Goal: Information Seeking & Learning: Check status

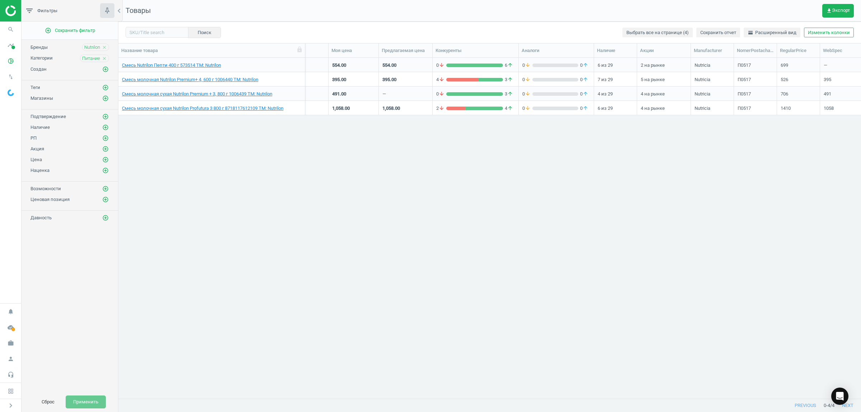
scroll to position [0, 23]
click at [13, 45] on icon "timeline" at bounding box center [11, 45] width 14 height 14
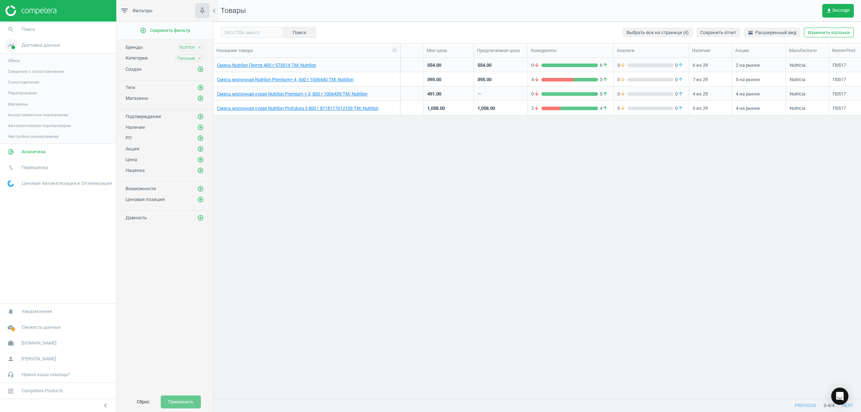
scroll to position [327, 641]
click at [28, 149] on span "Аналитика" at bounding box center [34, 152] width 24 height 6
click at [25, 94] on link "Ценовой индекс" at bounding box center [58, 98] width 116 height 11
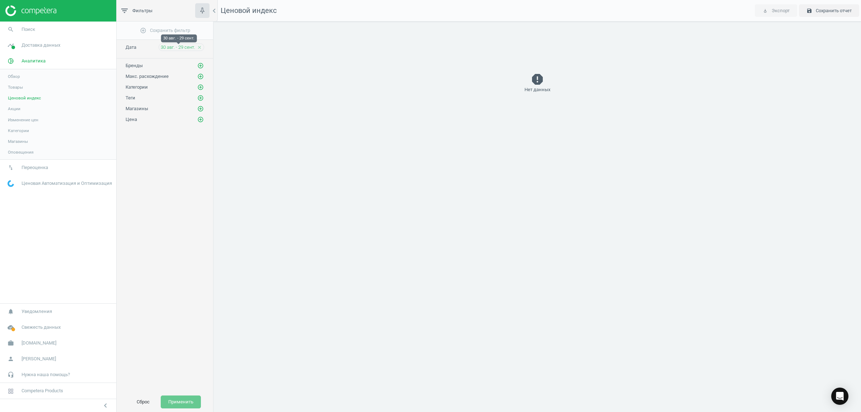
click at [192, 48] on span "30 авг. - 29 сент." at bounding box center [178, 47] width 34 height 6
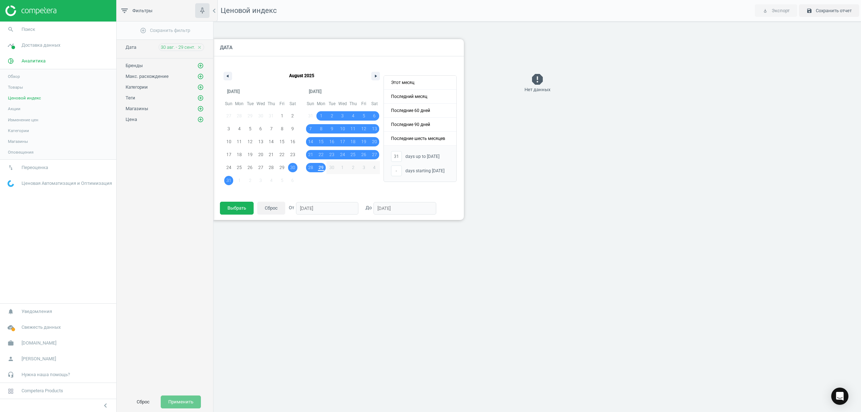
click at [223, 73] on div "August 2025" at bounding box center [302, 75] width 164 height 22
click at [228, 75] on button "button" at bounding box center [228, 76] width 9 height 9
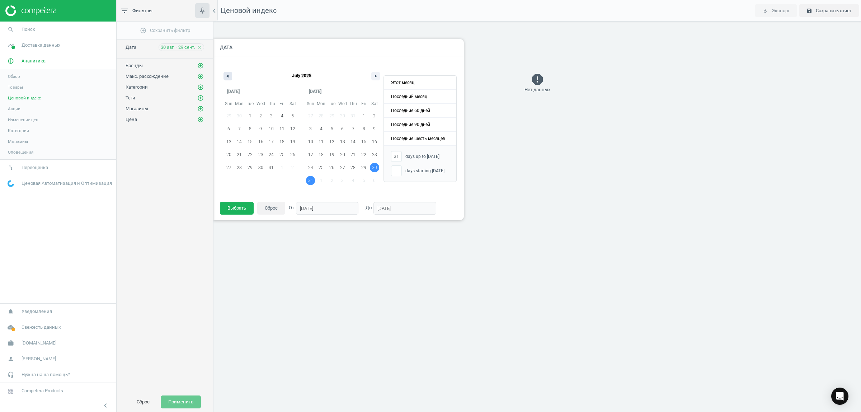
click at [228, 75] on button "button" at bounding box center [228, 76] width 9 height 9
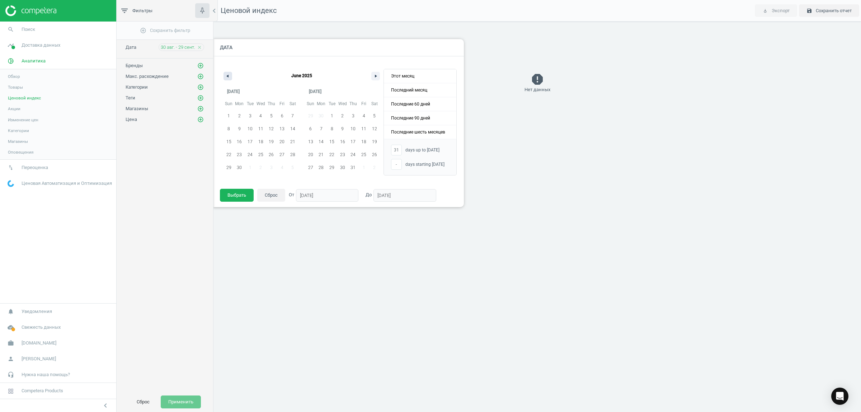
click at [228, 75] on button "button" at bounding box center [228, 76] width 9 height 9
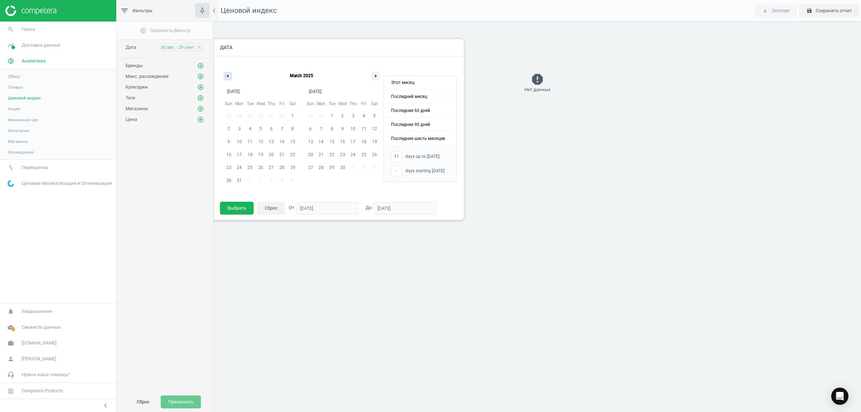
click at [228, 75] on button "button" at bounding box center [228, 76] width 9 height 9
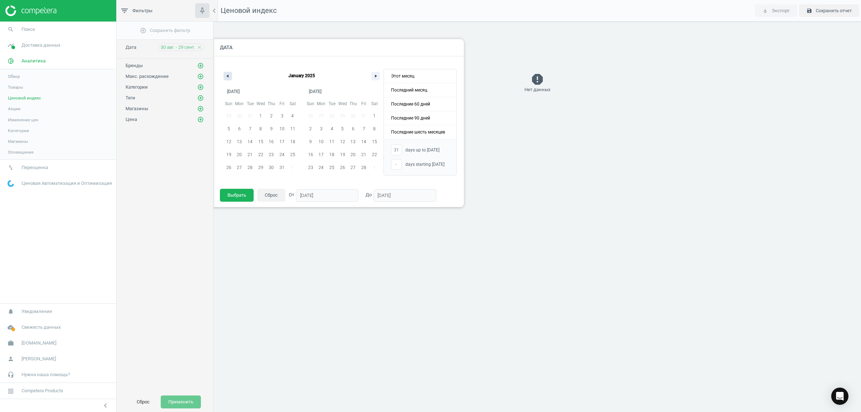
click at [228, 75] on button "button" at bounding box center [228, 76] width 9 height 9
click at [339, 113] on span "1" at bounding box center [342, 115] width 11 height 9
type input "-"
type input "[DATE]"
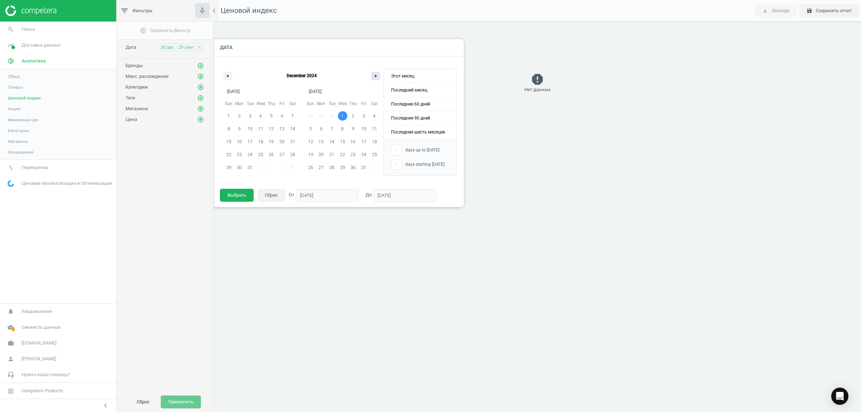
click at [377, 77] on icon "button" at bounding box center [377, 76] width 4 height 3
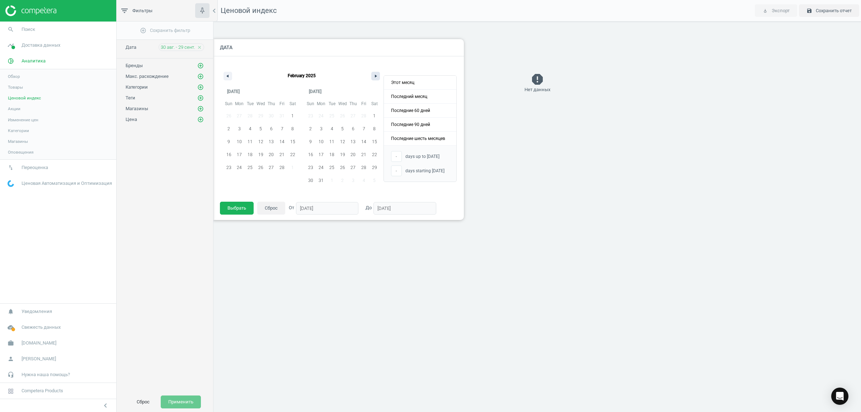
click at [377, 77] on icon "button" at bounding box center [377, 76] width 4 height 3
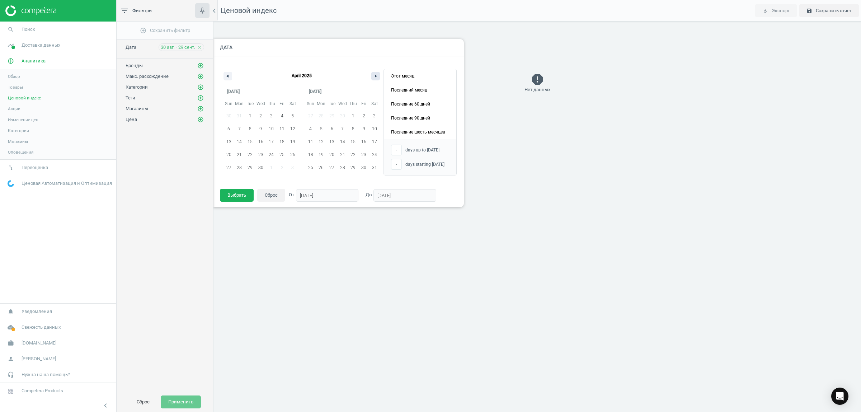
click at [377, 77] on icon "button" at bounding box center [377, 76] width 4 height 3
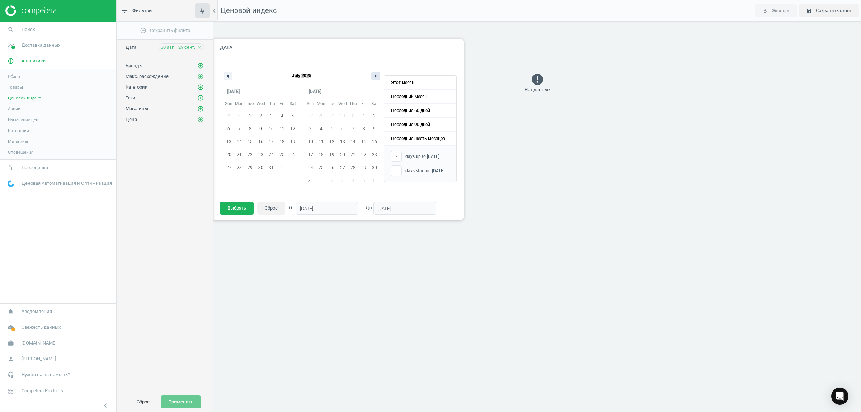
click at [377, 77] on icon "button" at bounding box center [377, 76] width 4 height 3
click at [319, 165] on span "29" at bounding box center [321, 167] width 5 height 13
type input "272"
type input "[DATE]"
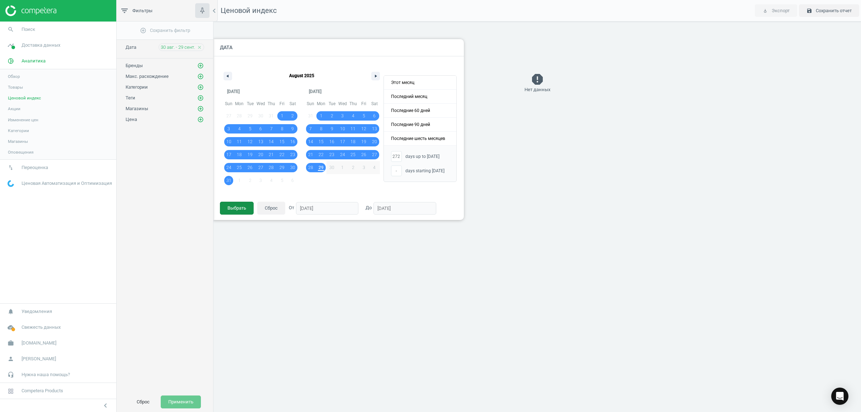
click at [234, 206] on button "Выбрать" at bounding box center [237, 208] width 34 height 13
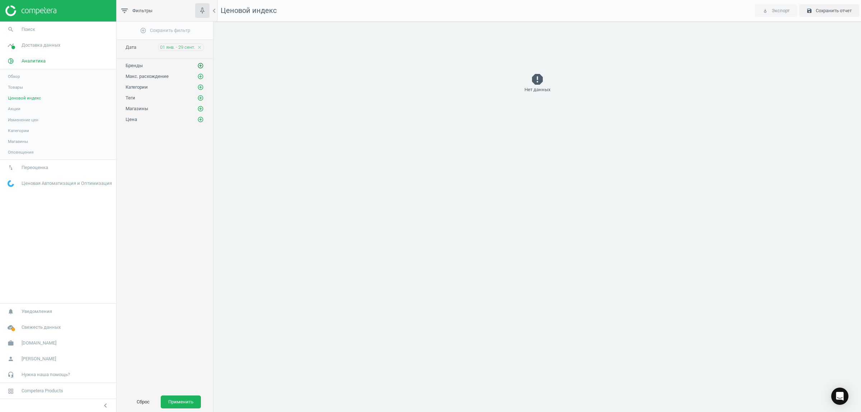
click at [201, 67] on icon "add_circle_outline" at bounding box center [200, 65] width 6 height 6
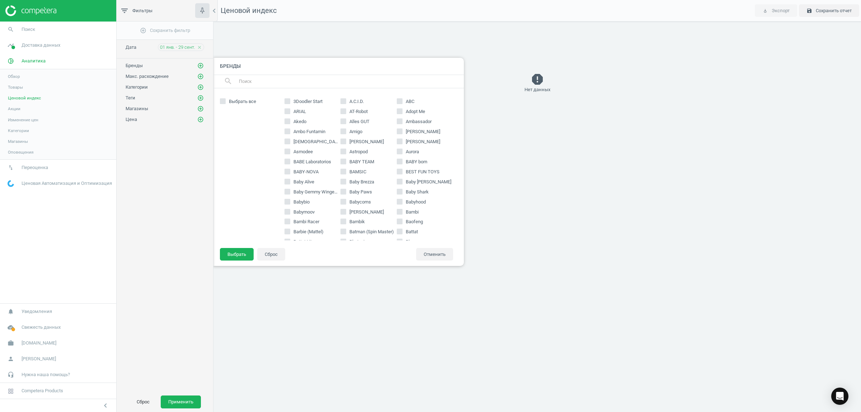
click at [321, 81] on input "text" at bounding box center [348, 81] width 220 height 11
type input "nutr"
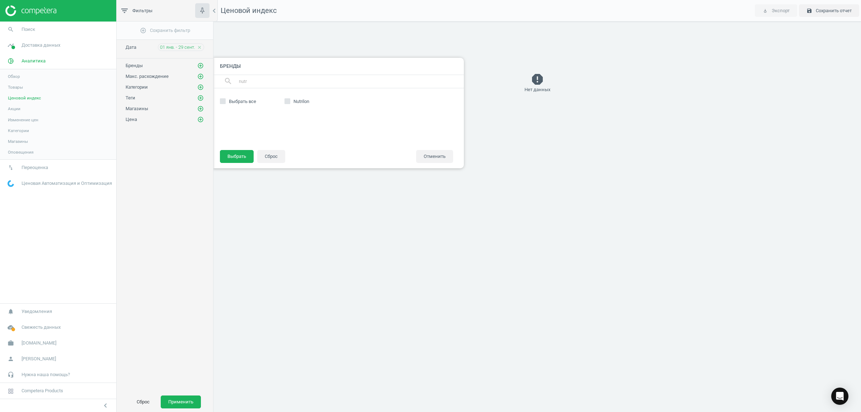
click at [302, 100] on span "Nutrilon" at bounding box center [301, 101] width 19 height 6
click at [290, 100] on input "Nutrilon" at bounding box center [287, 101] width 5 height 5
checkbox input "true"
click at [241, 156] on button "Выбрать" at bounding box center [237, 156] width 34 height 13
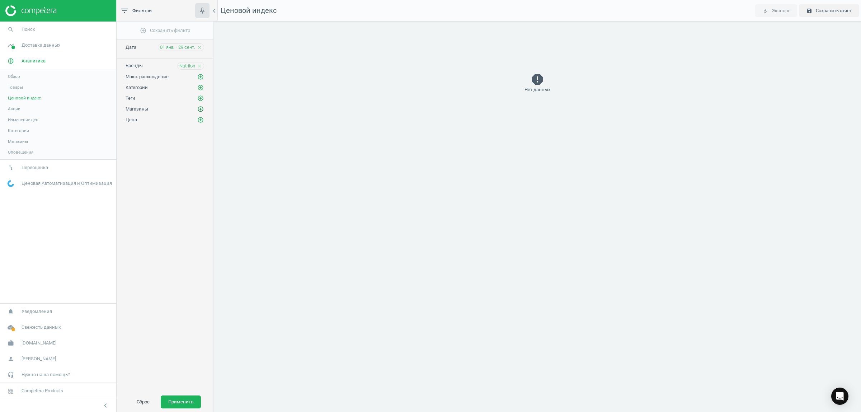
click at [199, 112] on icon "add_circle_outline" at bounding box center [200, 109] width 6 height 6
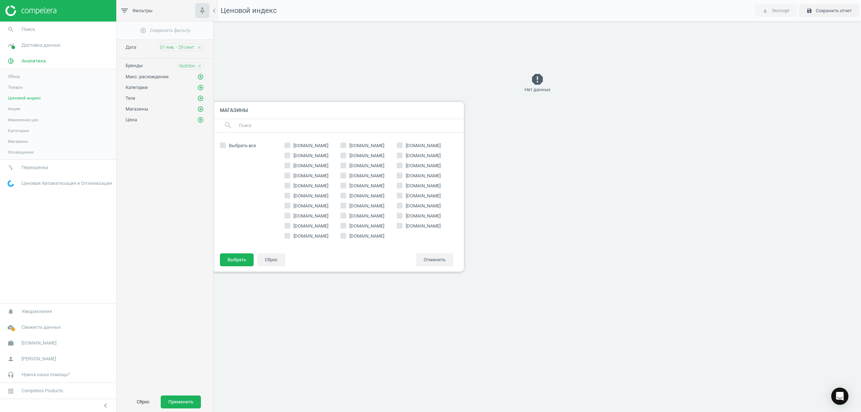
click at [358, 144] on span "[DOMAIN_NAME]" at bounding box center [367, 145] width 38 height 6
click at [346, 144] on input "[DOMAIN_NAME]" at bounding box center [343, 145] width 5 height 5
checkbox input "true"
click at [320, 145] on span "[DOMAIN_NAME]" at bounding box center [311, 145] width 38 height 6
click at [290, 145] on input "[DOMAIN_NAME]" at bounding box center [287, 145] width 5 height 5
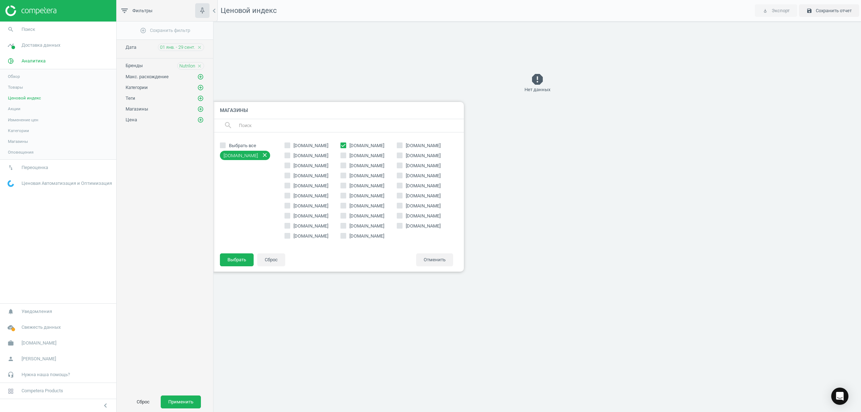
checkbox input "true"
click at [361, 234] on span "[DOMAIN_NAME]" at bounding box center [367, 236] width 38 height 6
click at [346, 234] on input "[DOMAIN_NAME]" at bounding box center [343, 235] width 5 height 5
checkbox input "true"
click at [356, 188] on span "[DOMAIN_NAME]" at bounding box center [367, 186] width 38 height 6
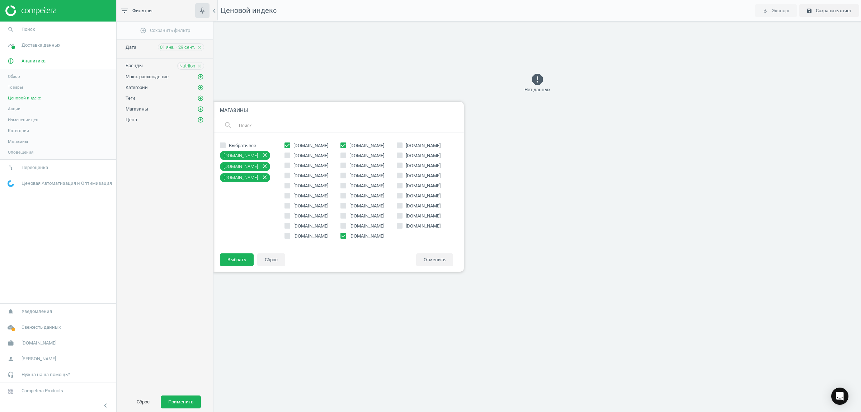
click at [346, 188] on input "[DOMAIN_NAME]" at bounding box center [343, 185] width 5 height 5
checkbox input "true"
click at [412, 186] on span "[DOMAIN_NAME]" at bounding box center [423, 186] width 38 height 6
click at [402, 186] on input "[DOMAIN_NAME]" at bounding box center [400, 185] width 5 height 5
checkbox input "true"
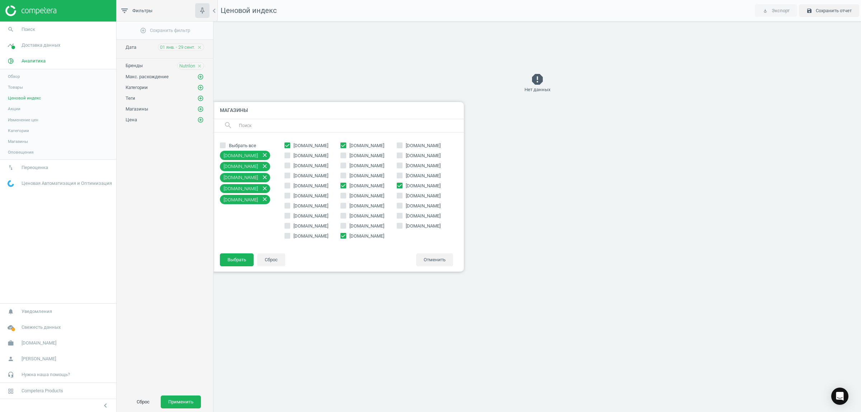
click at [368, 226] on span "[DOMAIN_NAME]" at bounding box center [367, 226] width 38 height 6
click at [346, 226] on input "[DOMAIN_NAME]" at bounding box center [343, 225] width 5 height 5
checkbox input "true"
click at [239, 264] on button "Выбрать" at bounding box center [237, 259] width 34 height 13
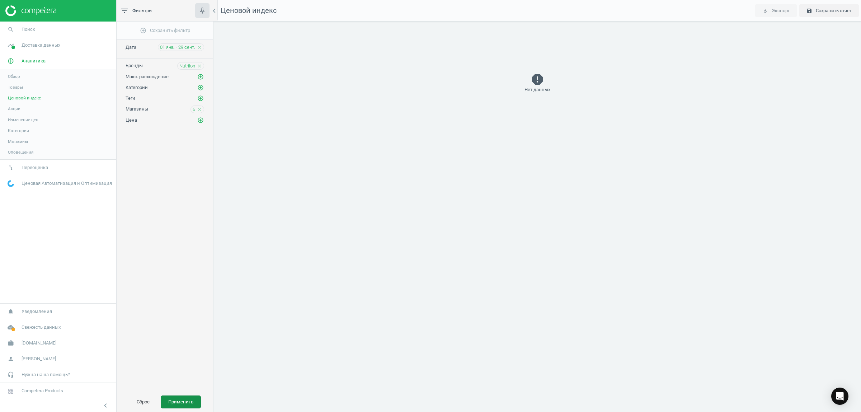
click at [181, 404] on button "Применить" at bounding box center [181, 401] width 40 height 13
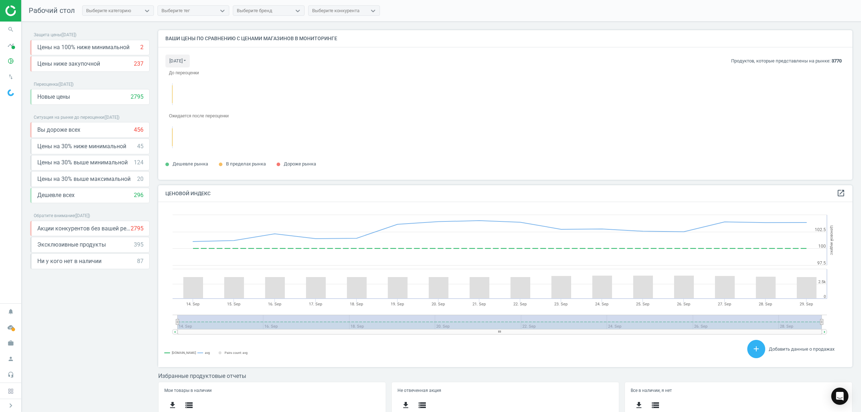
scroll to position [164, 701]
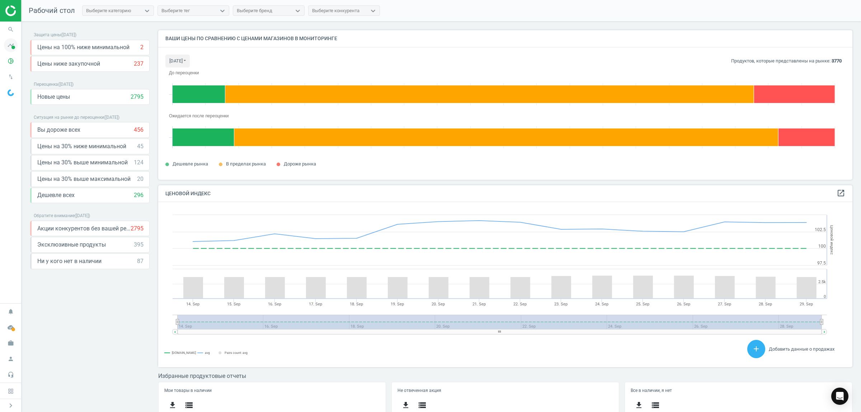
click at [14, 45] on icon "timeline" at bounding box center [11, 45] width 14 height 14
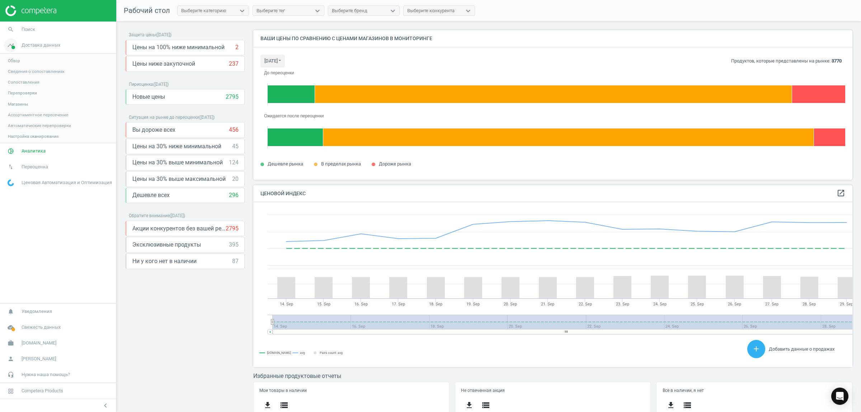
scroll to position [179, 606]
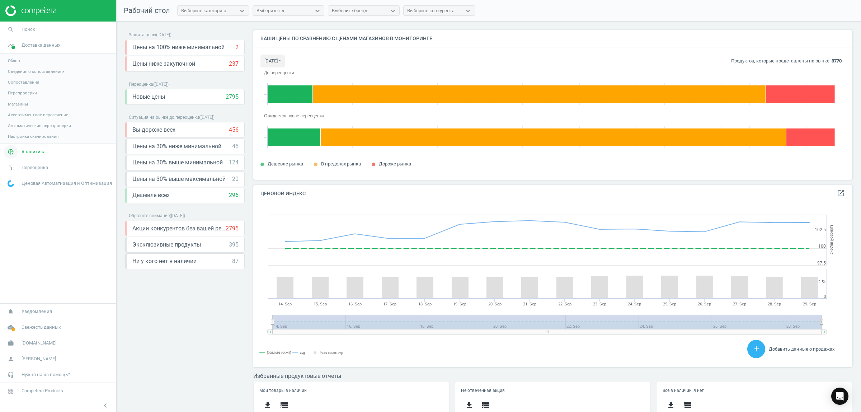
click at [35, 155] on span "Аналитика" at bounding box center [34, 152] width 24 height 6
click at [32, 99] on span "Ценовой индекс" at bounding box center [24, 98] width 33 height 6
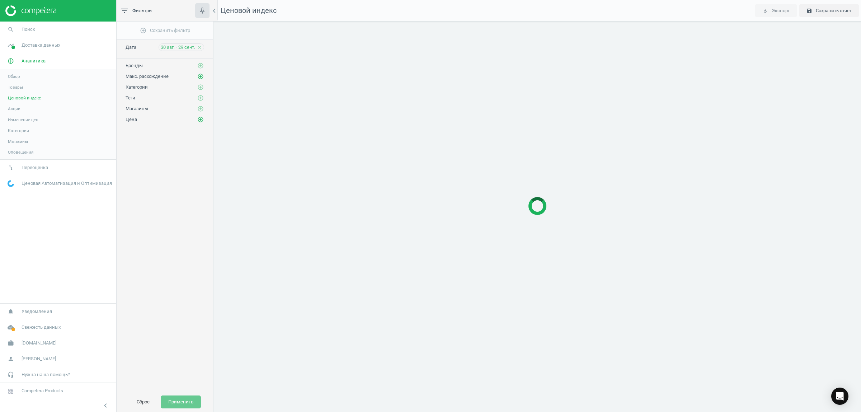
click at [199, 48] on icon "close" at bounding box center [199, 47] width 5 height 5
click at [190, 46] on span "30 авг. - 29 сент." at bounding box center [178, 47] width 34 height 6
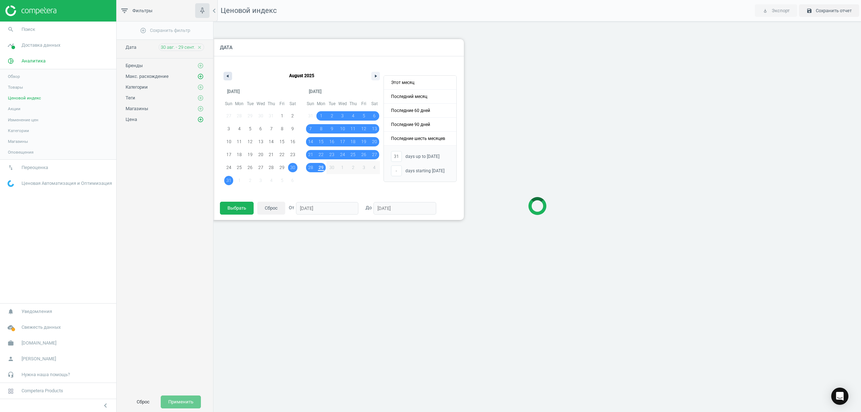
click at [225, 74] on button "button" at bounding box center [228, 76] width 9 height 9
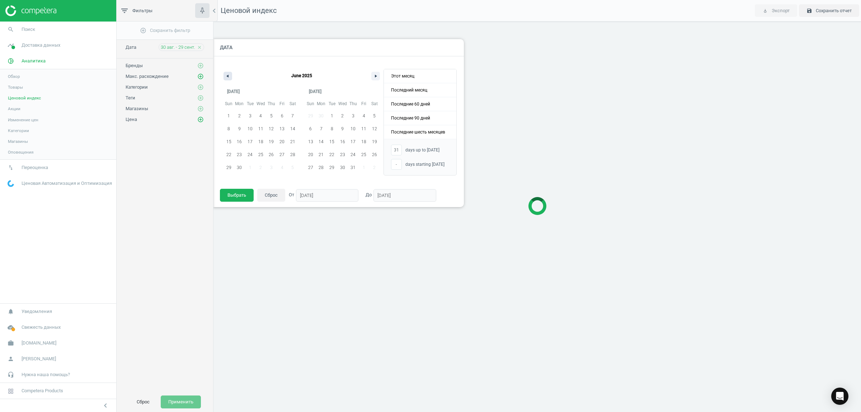
click at [225, 74] on button "button" at bounding box center [228, 76] width 9 height 9
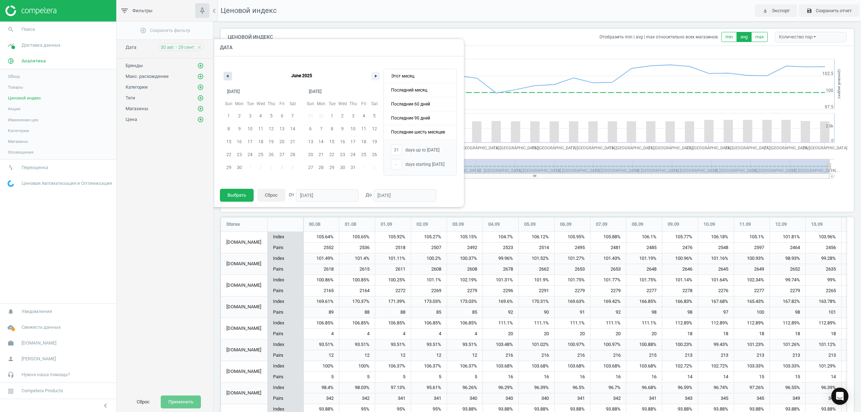
click at [225, 74] on button "button" at bounding box center [228, 76] width 9 height 9
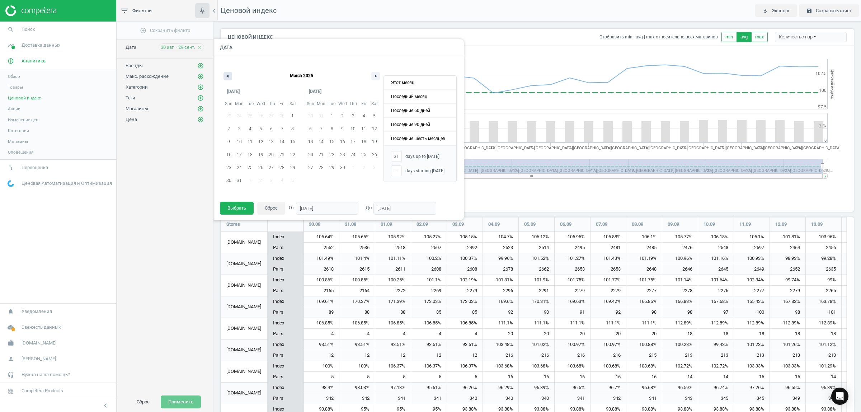
click at [225, 74] on button "button" at bounding box center [228, 76] width 9 height 9
click at [261, 116] on span "1" at bounding box center [260, 115] width 3 height 13
type input "-"
type input "[DATE]"
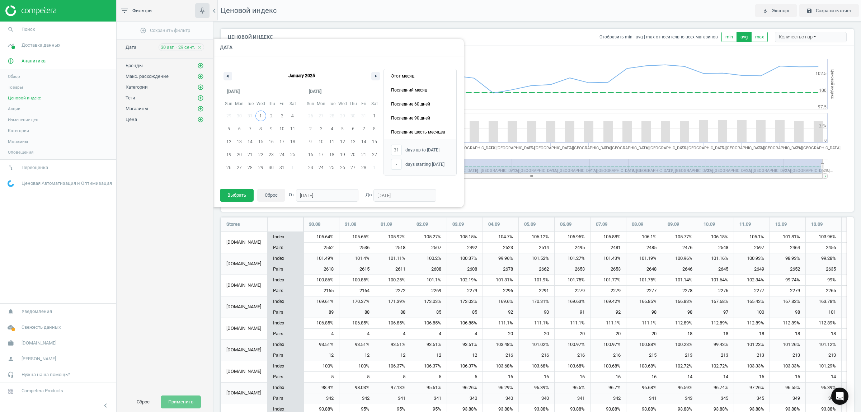
type input "[DATE]"
click at [376, 76] on icon "button" at bounding box center [377, 76] width 4 height 3
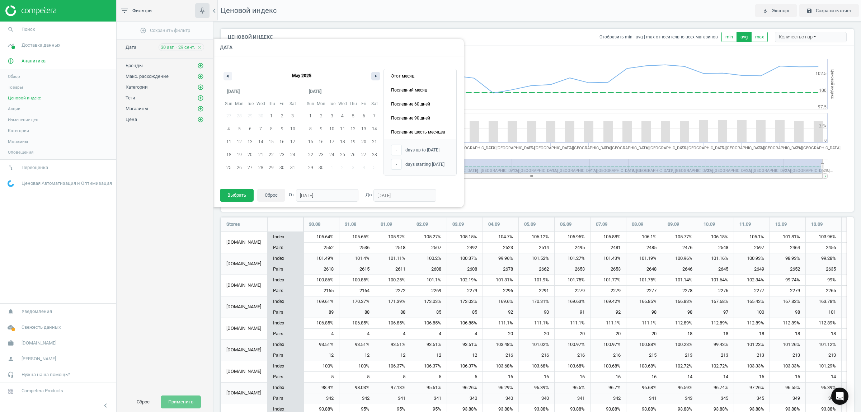
click at [376, 76] on icon "button" at bounding box center [377, 76] width 4 height 3
click at [238, 166] on span "29" at bounding box center [239, 167] width 5 height 13
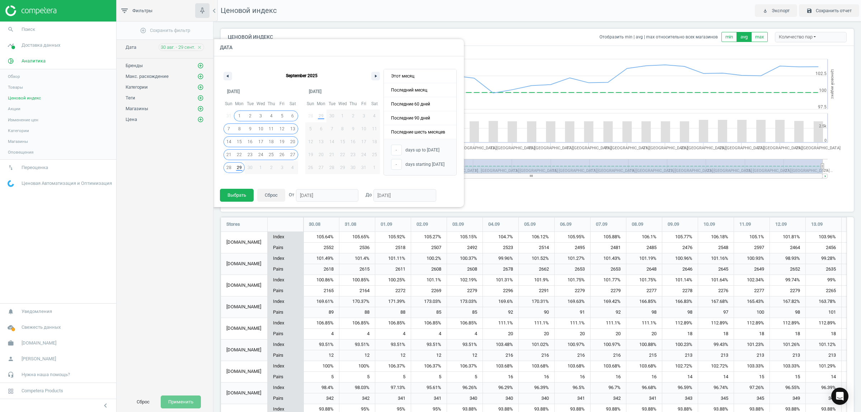
type input "272"
type input "[DATE]"
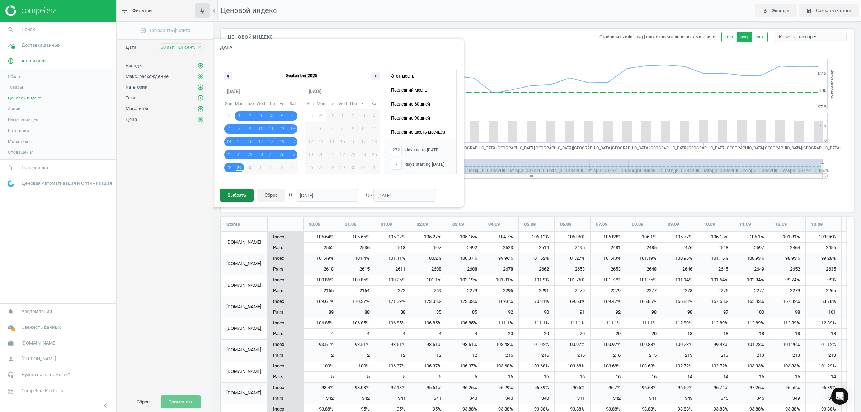
click at [237, 191] on button "Выбрать" at bounding box center [237, 195] width 34 height 13
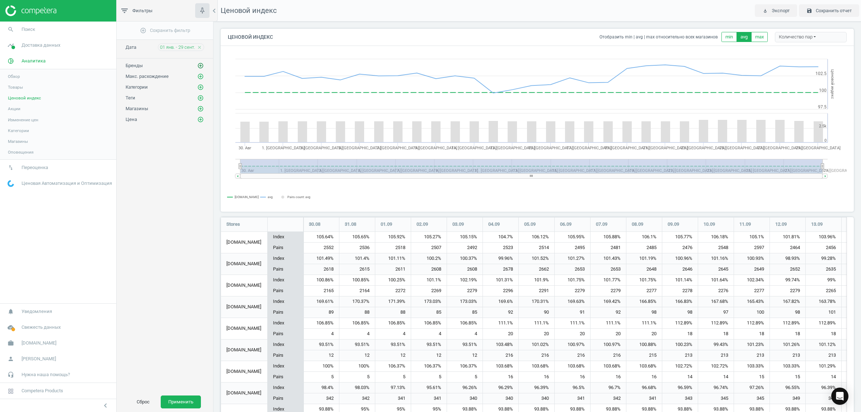
click at [198, 66] on icon "add_circle_outline" at bounding box center [200, 65] width 6 height 6
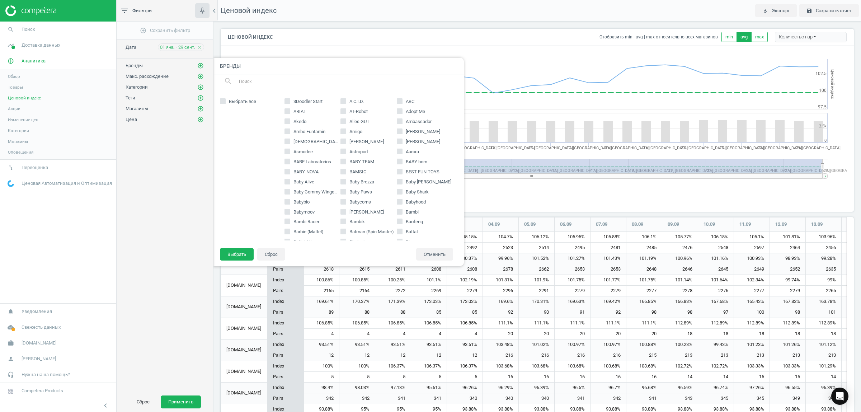
click at [289, 81] on input "text" at bounding box center [348, 81] width 220 height 11
type input "nutr"
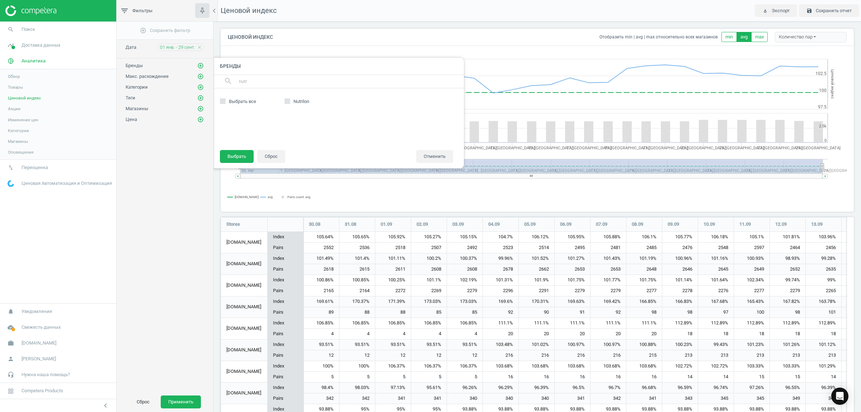
click at [289, 102] on input "Nutrilon" at bounding box center [287, 101] width 5 height 5
checkbox input "true"
click at [237, 155] on button "Выбрать" at bounding box center [237, 156] width 34 height 13
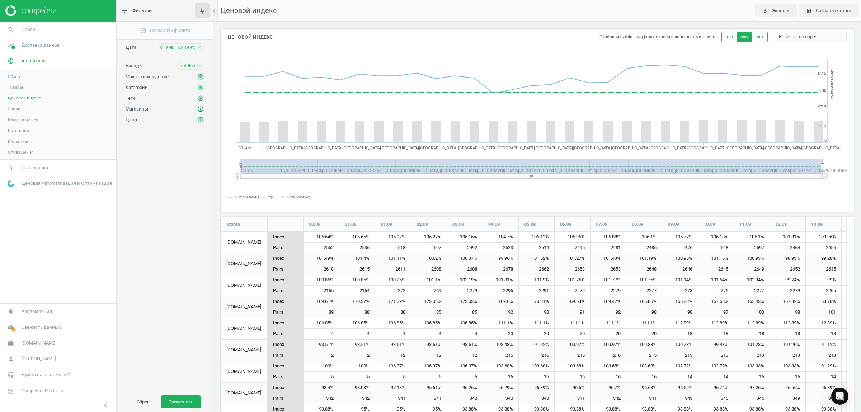
click at [200, 112] on icon "add_circle_outline" at bounding box center [200, 109] width 6 height 6
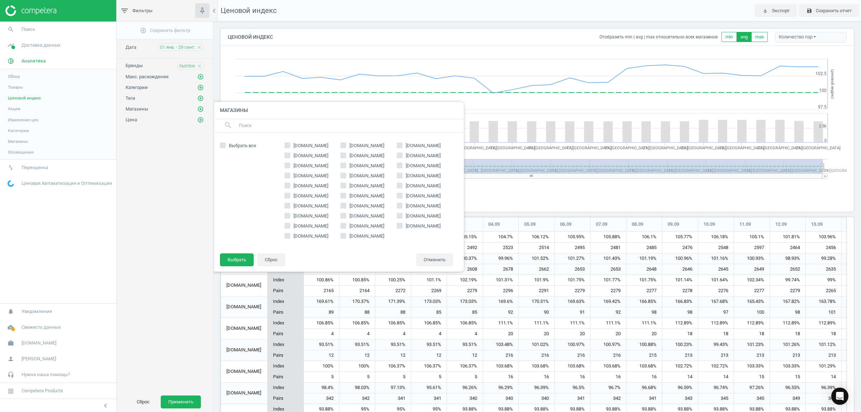
click at [305, 145] on span "[DOMAIN_NAME]" at bounding box center [311, 145] width 38 height 6
click at [290, 145] on input "[DOMAIN_NAME]" at bounding box center [287, 145] width 5 height 5
checkbox input "true"
click at [348, 236] on span "[DOMAIN_NAME]" at bounding box center [367, 236] width 38 height 6
click at [346, 236] on input "[DOMAIN_NAME]" at bounding box center [343, 235] width 5 height 5
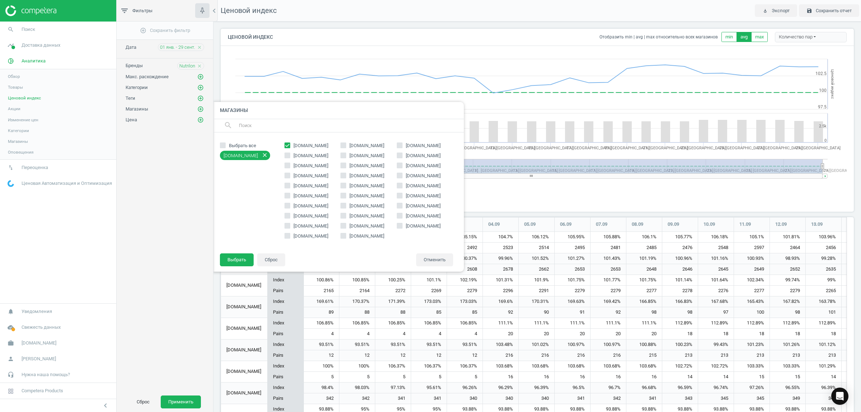
checkbox input "true"
click at [356, 228] on span "[DOMAIN_NAME]" at bounding box center [367, 226] width 38 height 6
click at [346, 228] on input "[DOMAIN_NAME]" at bounding box center [343, 225] width 5 height 5
checkbox input "true"
click at [356, 185] on span "[DOMAIN_NAME]" at bounding box center [367, 186] width 38 height 6
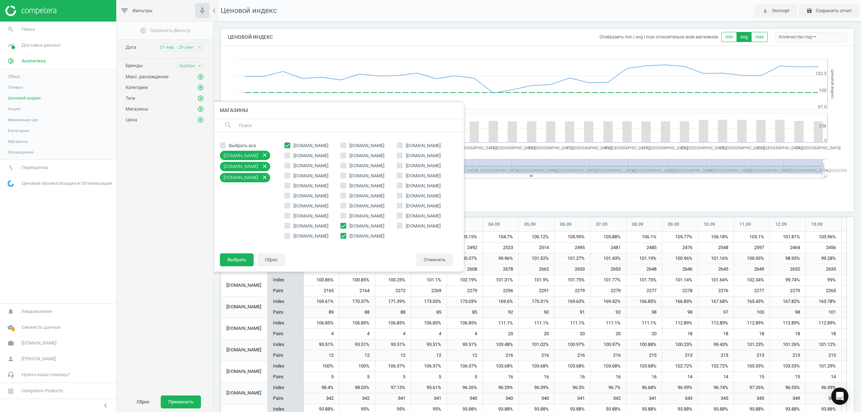
click at [346, 185] on input "[DOMAIN_NAME]" at bounding box center [343, 185] width 5 height 5
checkbox input "true"
click at [357, 147] on span "[DOMAIN_NAME]" at bounding box center [367, 145] width 38 height 6
click at [346, 147] on input "[DOMAIN_NAME]" at bounding box center [343, 145] width 5 height 5
checkbox input "true"
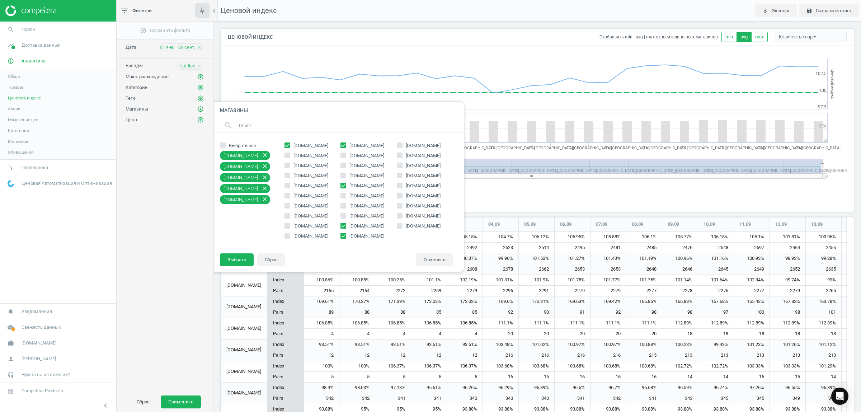
click at [418, 187] on span "[DOMAIN_NAME]" at bounding box center [423, 186] width 38 height 6
click at [402, 187] on input "[DOMAIN_NAME]" at bounding box center [400, 185] width 5 height 5
checkbox input "true"
click at [239, 255] on button "Выбрать" at bounding box center [237, 259] width 34 height 13
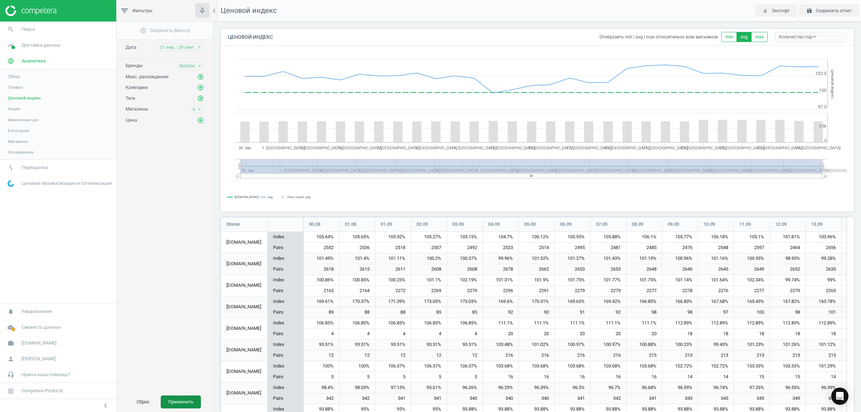
click at [182, 399] on button "Применить" at bounding box center [181, 401] width 40 height 13
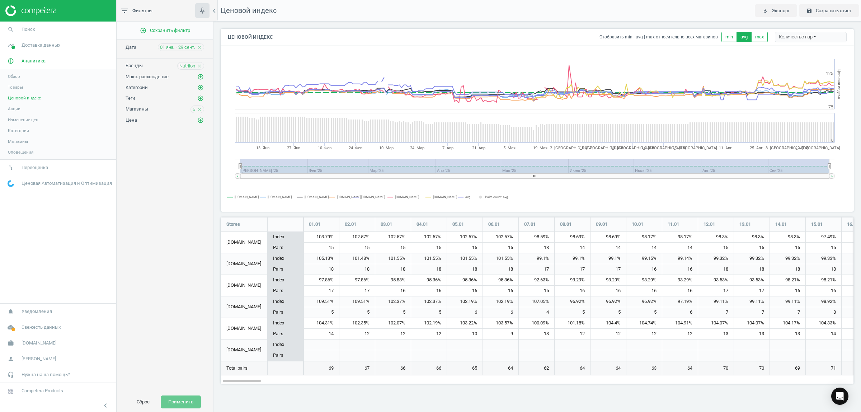
scroll to position [180, 647]
click at [198, 110] on icon "close" at bounding box center [199, 109] width 5 height 5
click at [184, 400] on button "Применить" at bounding box center [181, 401] width 40 height 13
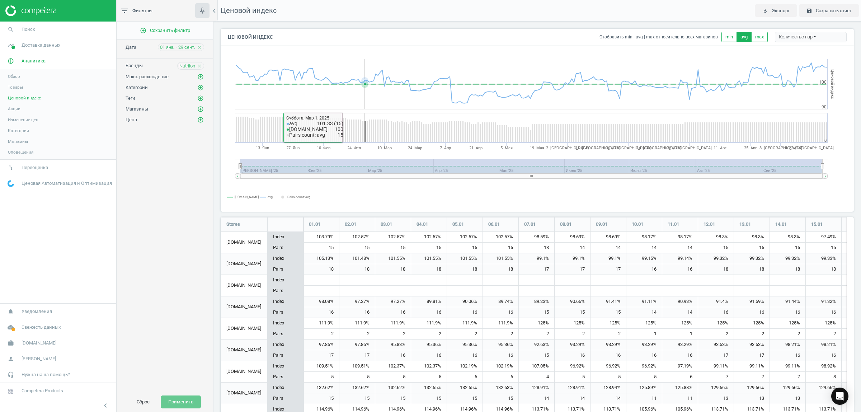
scroll to position [310, 640]
click at [201, 112] on icon "add_circle_outline" at bounding box center [200, 109] width 6 height 6
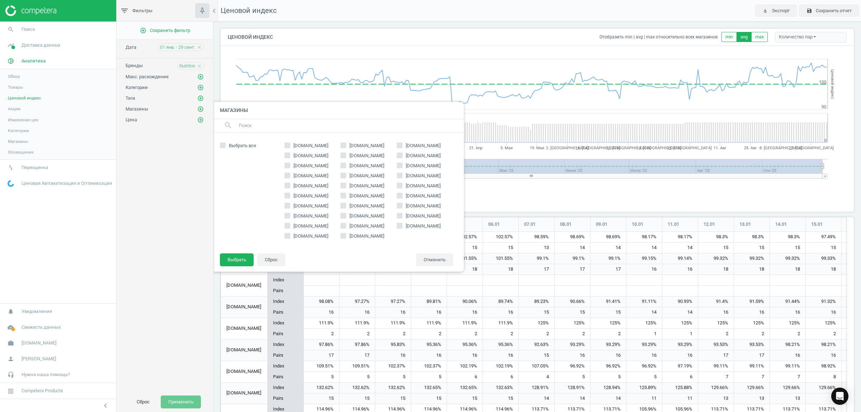
click at [361, 145] on span "[DOMAIN_NAME]" at bounding box center [367, 145] width 38 height 6
click at [346, 145] on input "[DOMAIN_NAME]" at bounding box center [343, 145] width 5 height 5
checkbox input "true"
click at [231, 258] on button "Выбрать" at bounding box center [237, 259] width 34 height 13
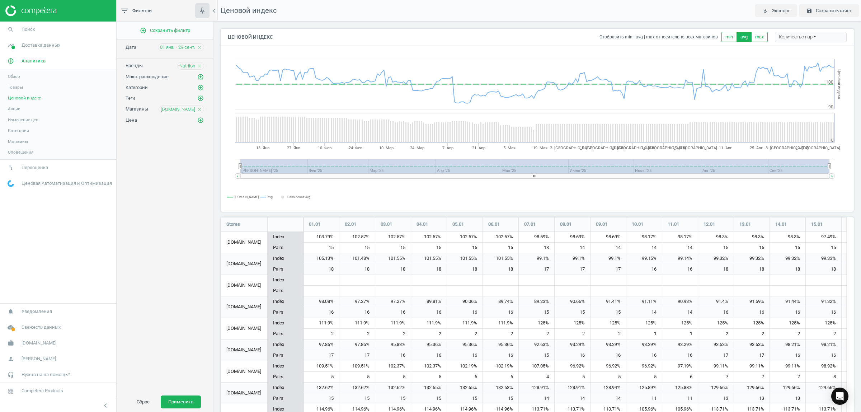
drag, startPoint x: 186, startPoint y: 400, endPoint x: 155, endPoint y: 351, distance: 58.3
click at [186, 401] on button "Применить" at bounding box center [181, 401] width 40 height 13
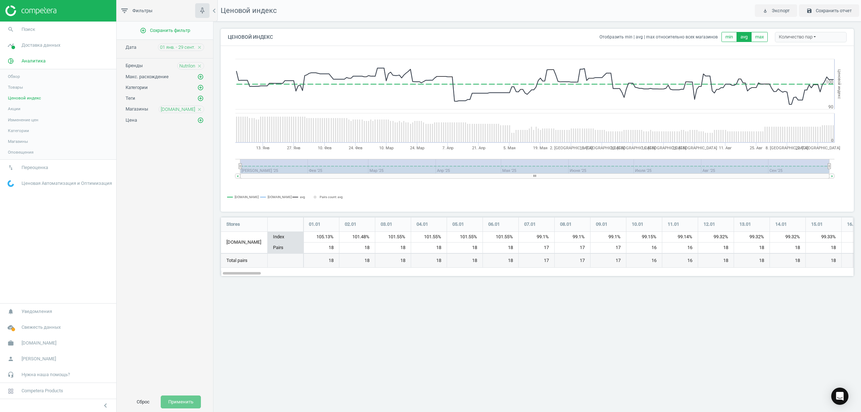
scroll to position [73, 647]
click at [199, 111] on icon "close" at bounding box center [199, 109] width 5 height 5
click at [201, 111] on icon "add_circle_outline" at bounding box center [200, 109] width 6 height 6
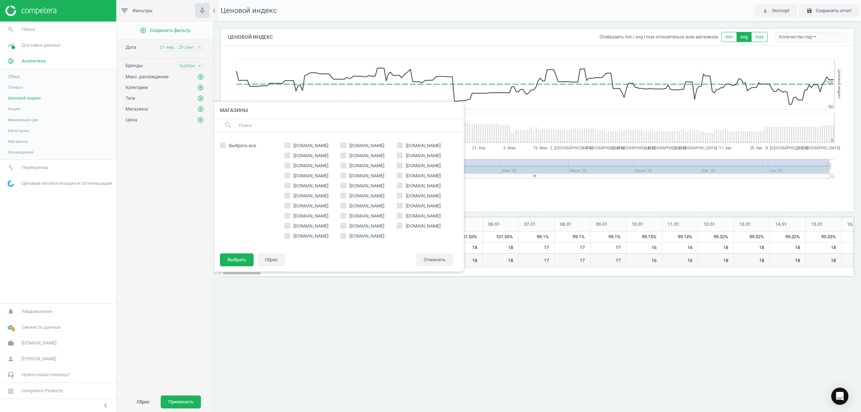
click at [364, 224] on span "[DOMAIN_NAME]" at bounding box center [367, 226] width 38 height 6
click at [346, 224] on input "[DOMAIN_NAME]" at bounding box center [343, 225] width 5 height 5
checkbox input "true"
click at [235, 258] on button "Выбрать" at bounding box center [237, 259] width 34 height 13
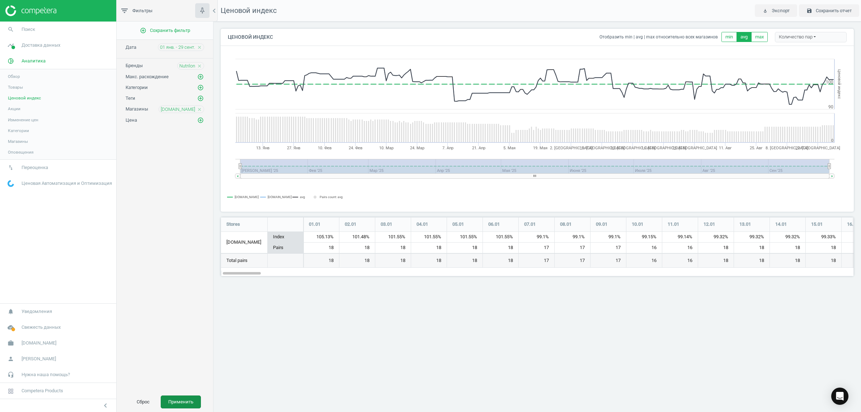
click at [189, 404] on button "Применить" at bounding box center [181, 401] width 40 height 13
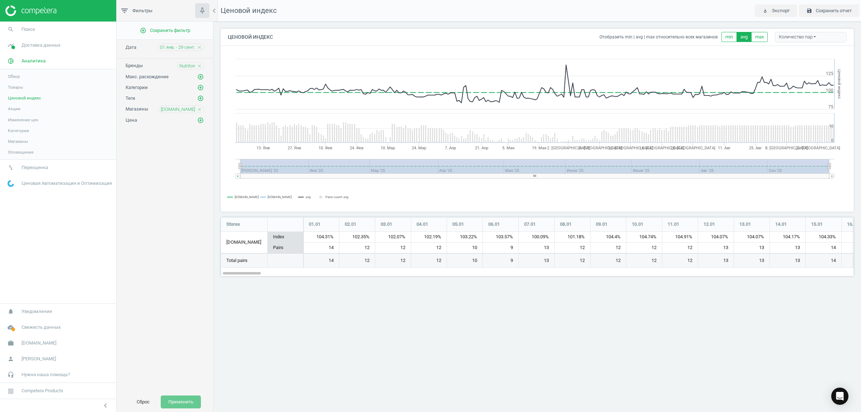
scroll to position [73, 647]
